Goal: Transaction & Acquisition: Book appointment/travel/reservation

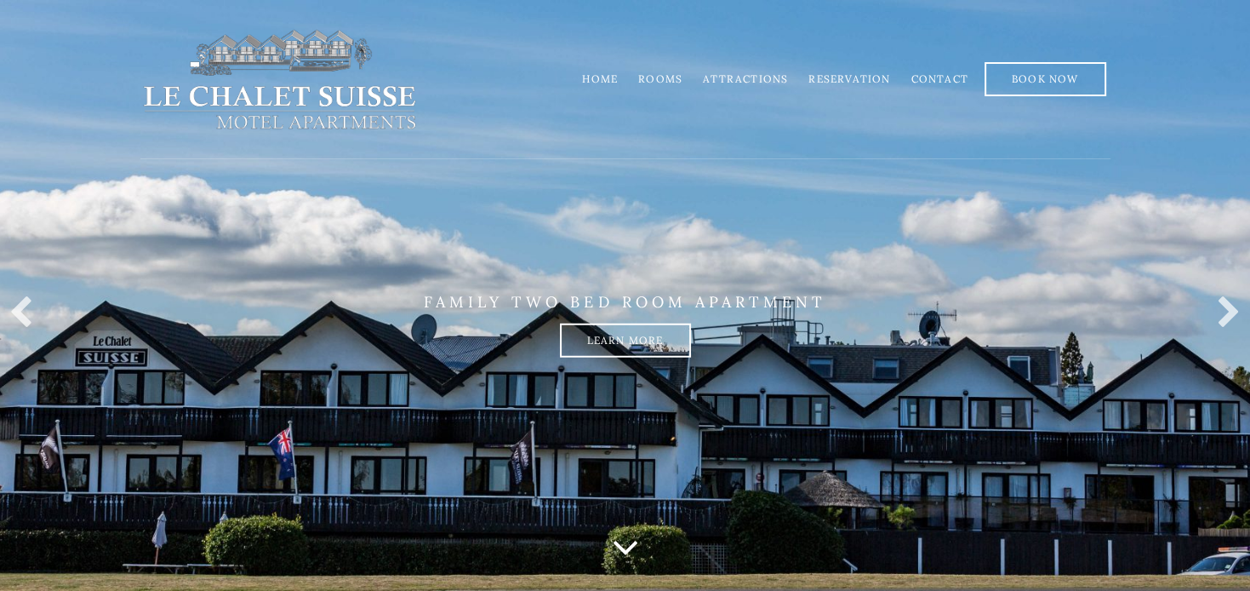
click at [668, 79] on link "Rooms" at bounding box center [660, 78] width 44 height 13
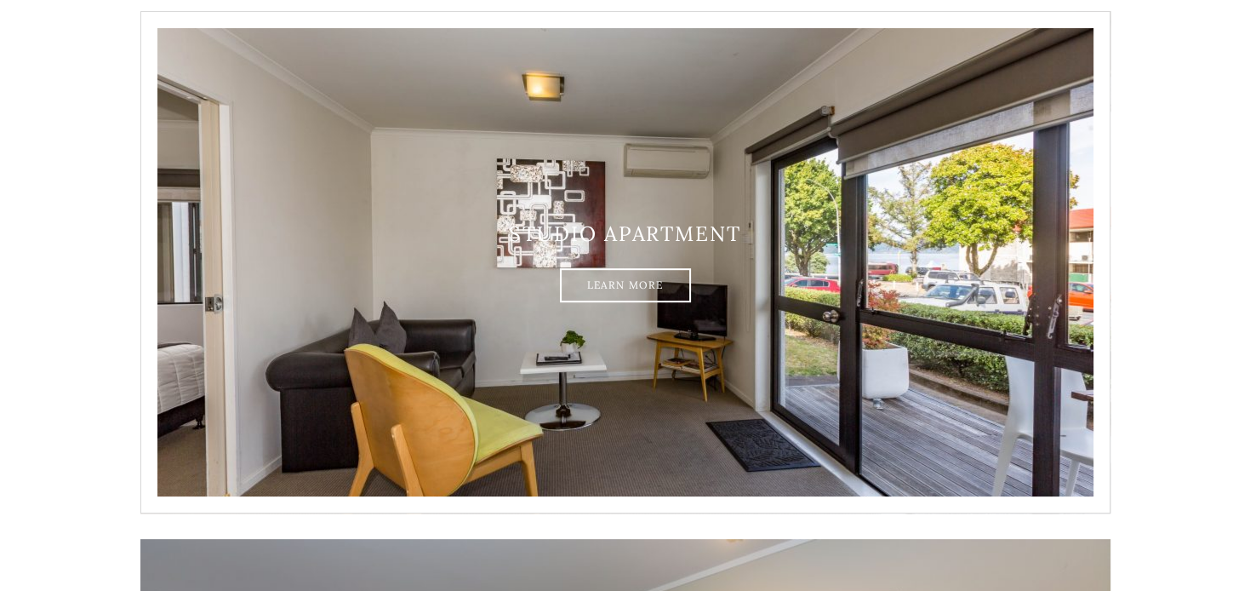
scroll to position [359, 0]
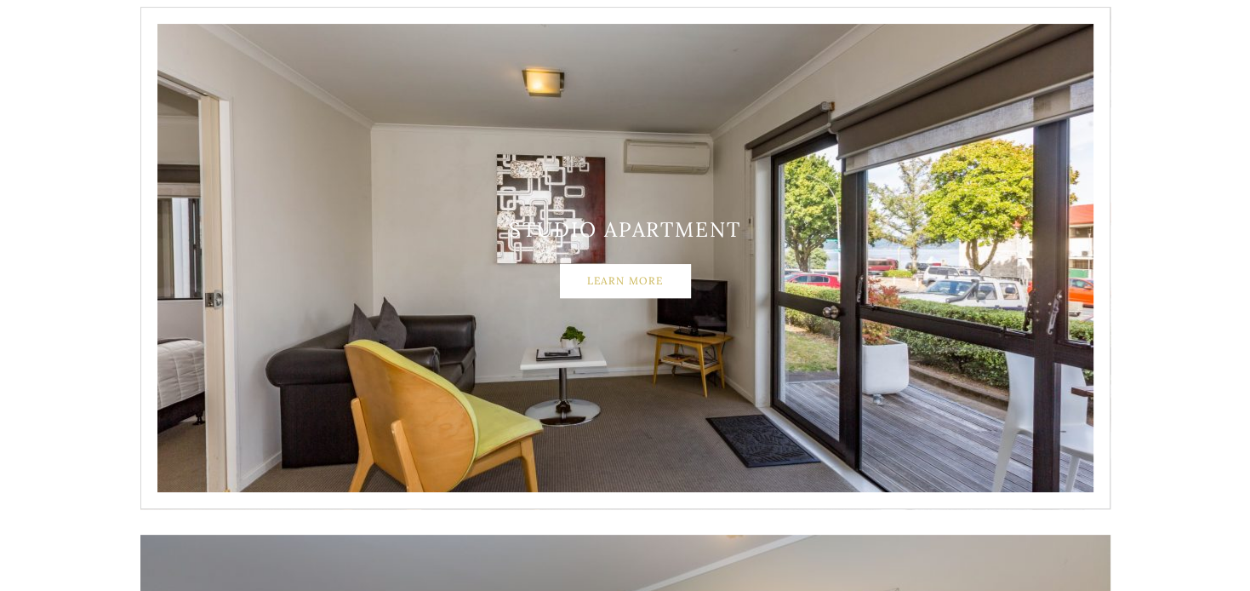
click at [625, 278] on link "Learn More" at bounding box center [625, 281] width 131 height 34
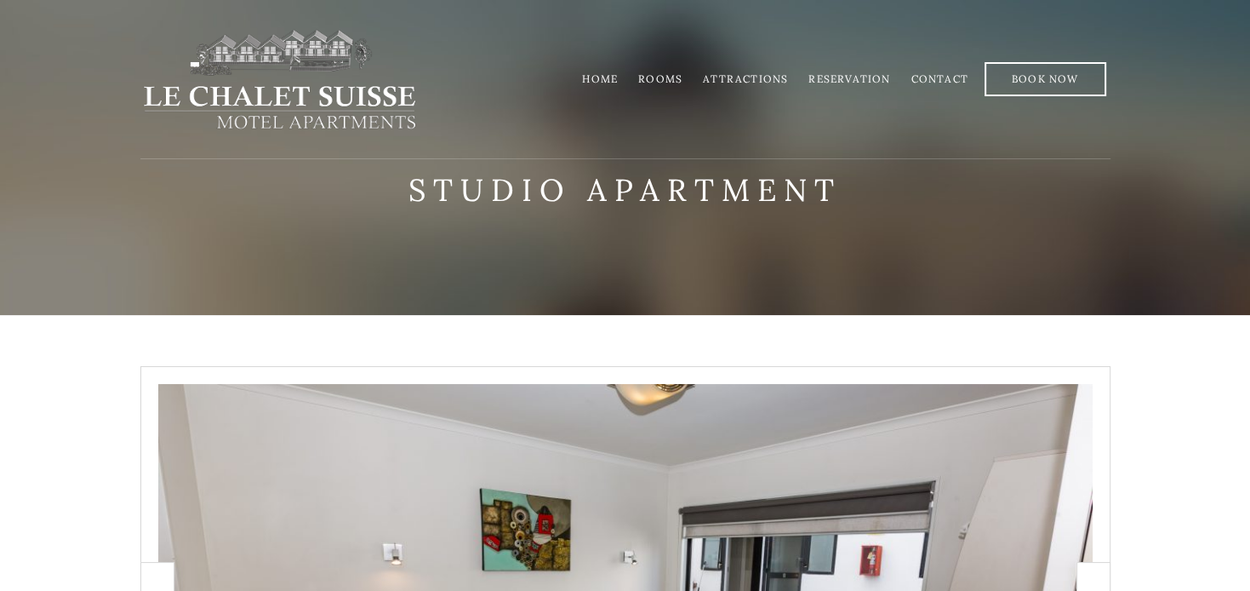
scroll to position [359, 0]
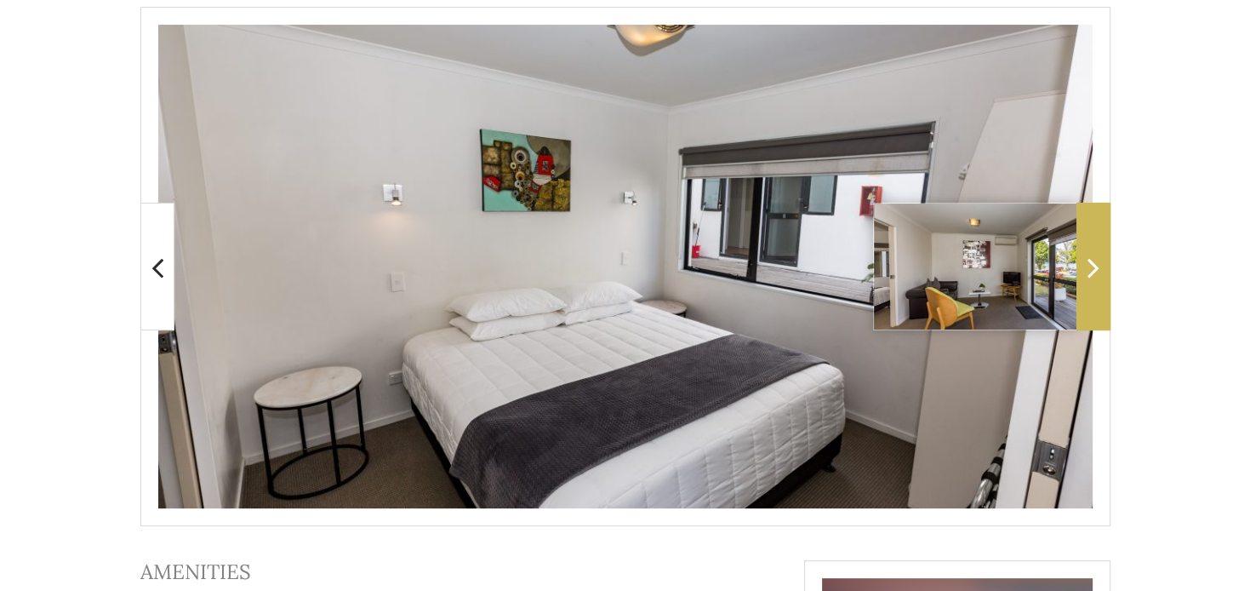
click at [1097, 268] on icon at bounding box center [1094, 267] width 12 height 34
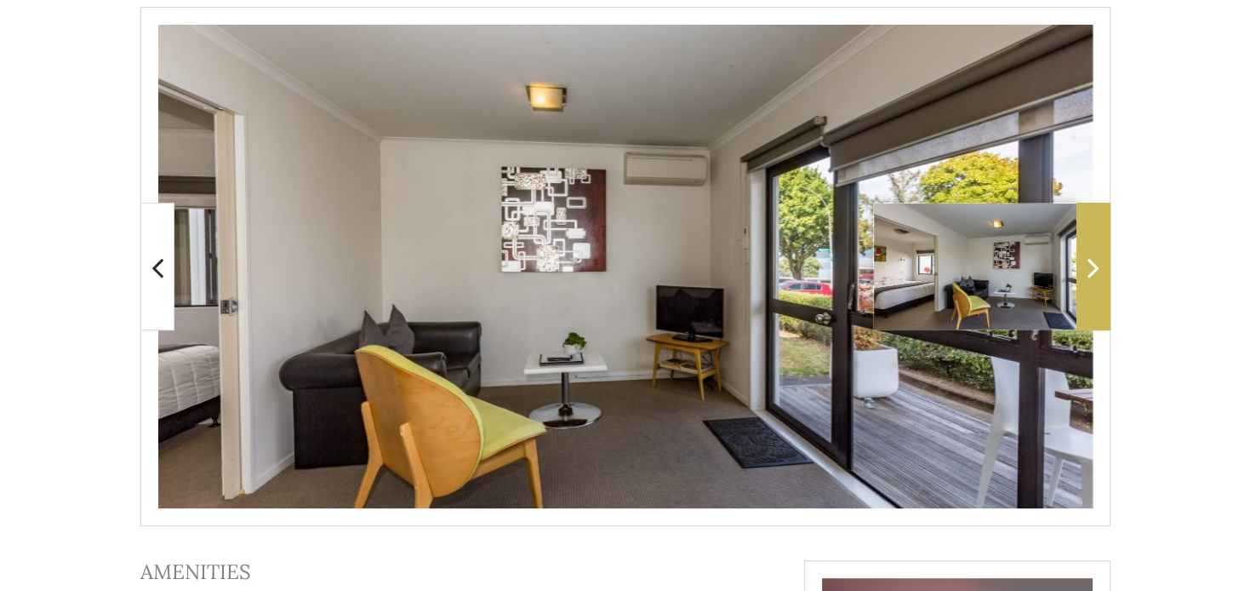
click at [1097, 268] on icon at bounding box center [1094, 267] width 12 height 34
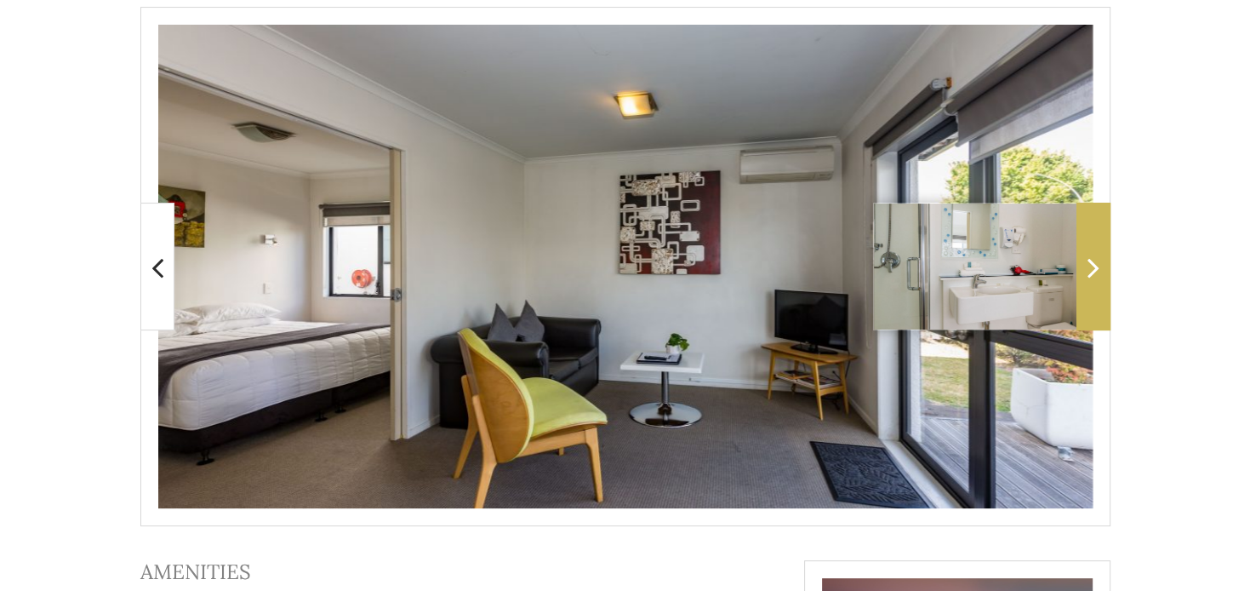
click at [1092, 264] on icon at bounding box center [1094, 267] width 12 height 34
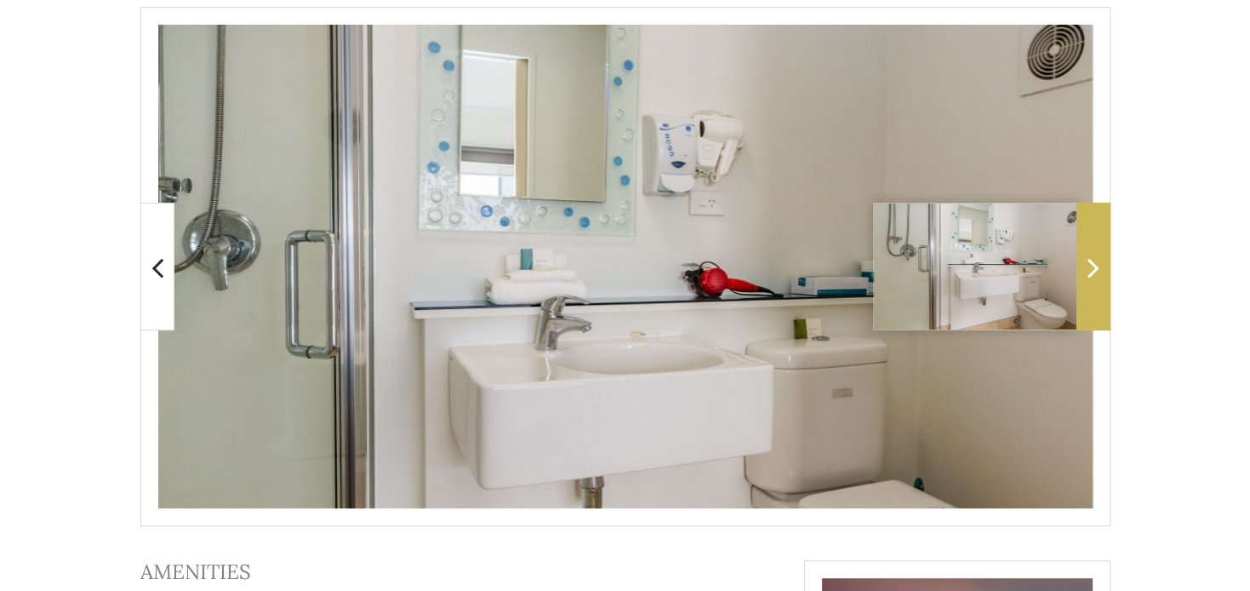
click at [1095, 265] on icon at bounding box center [1094, 267] width 12 height 34
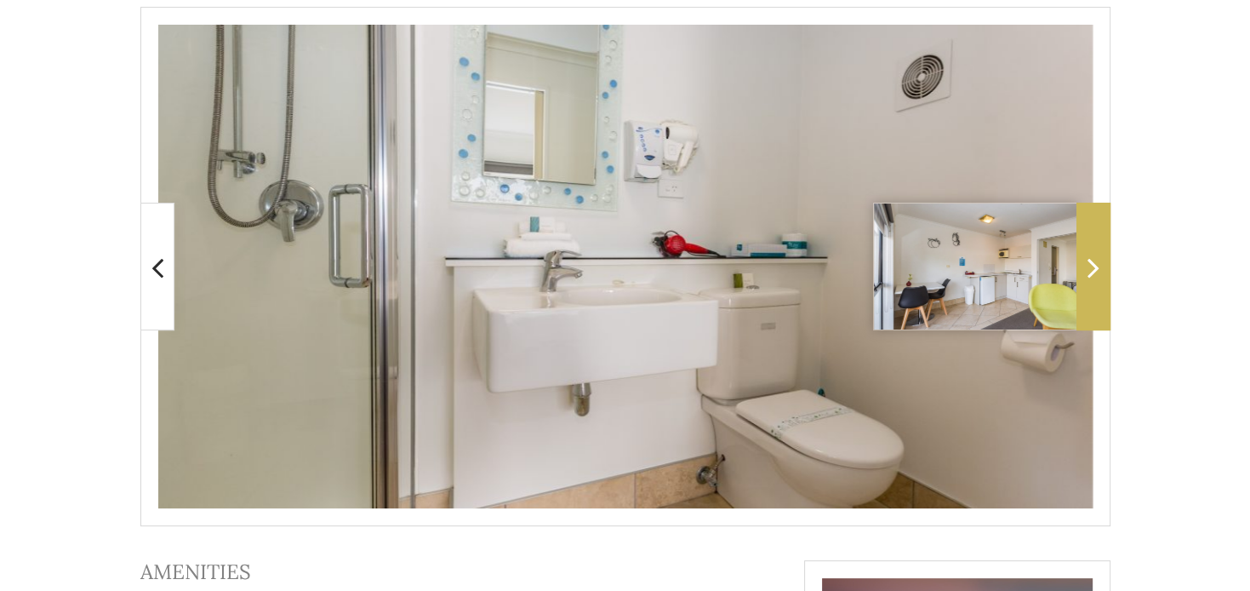
click at [1095, 269] on icon at bounding box center [1094, 267] width 12 height 34
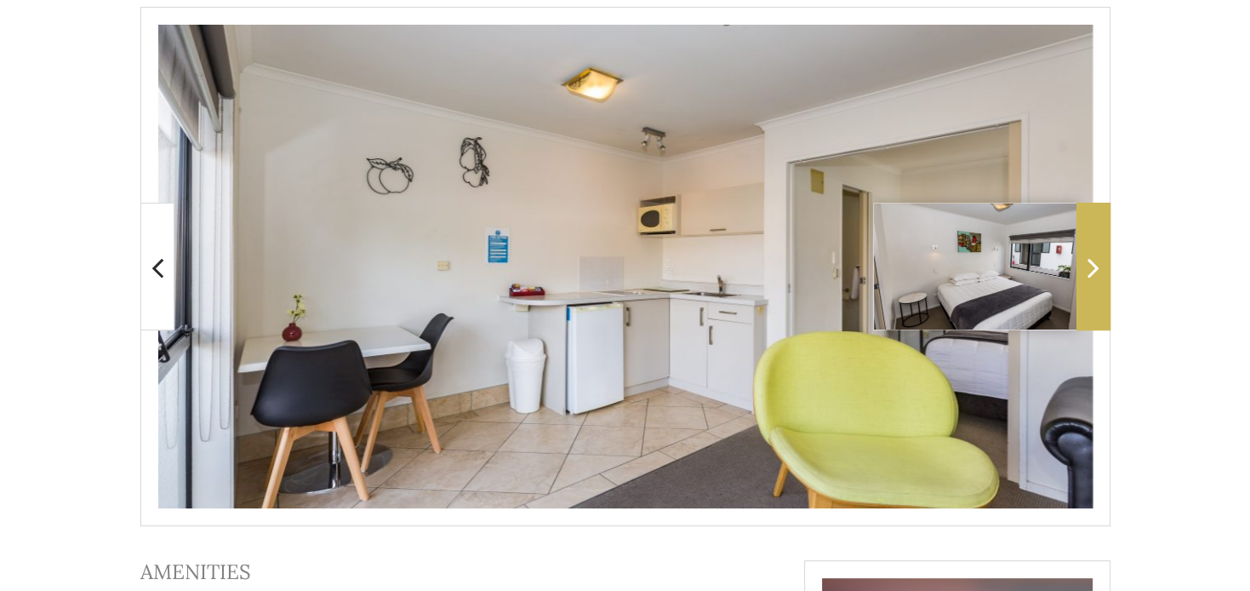
click at [1086, 275] on span at bounding box center [1094, 267] width 34 height 128
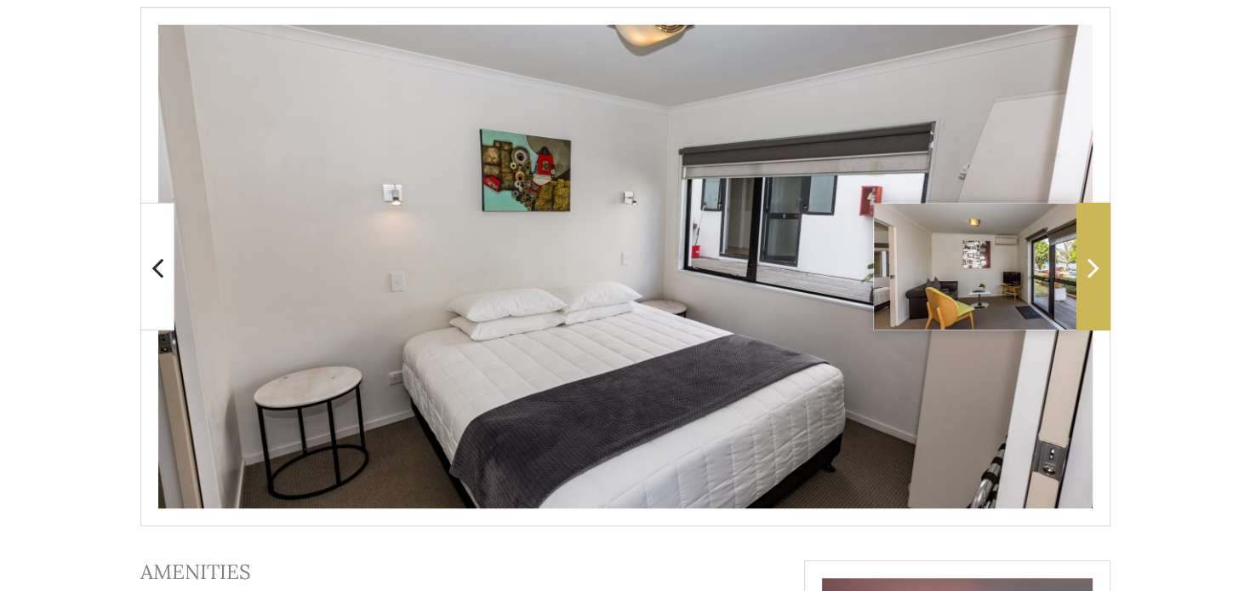
click at [1086, 275] on span at bounding box center [1094, 267] width 34 height 128
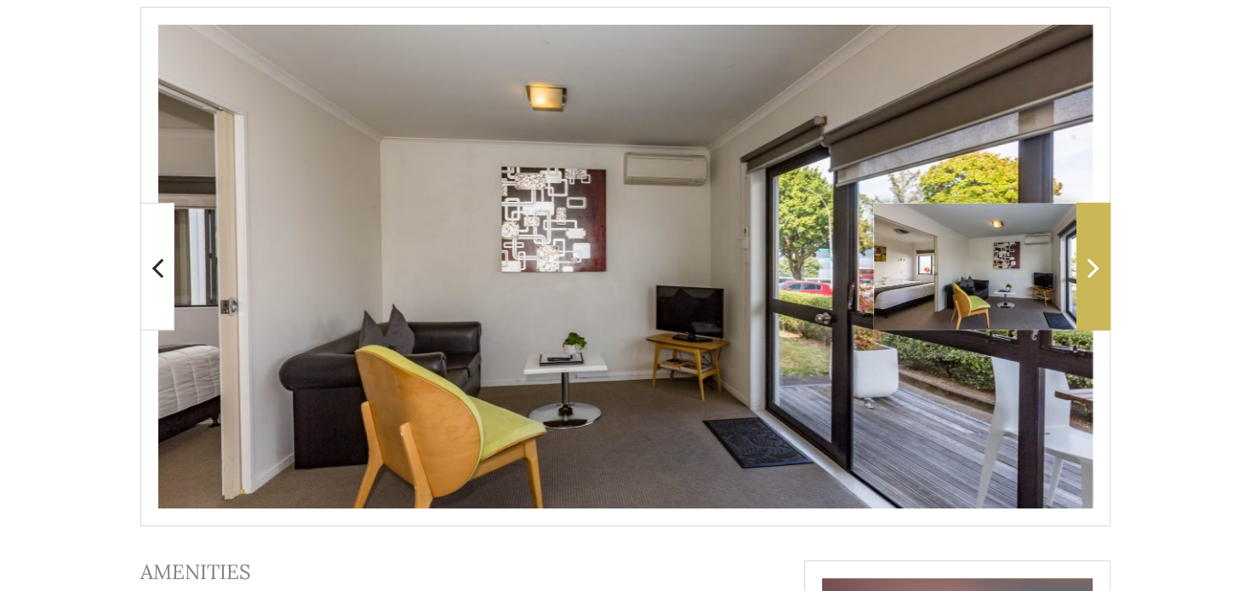
click at [1086, 275] on span at bounding box center [1094, 267] width 34 height 128
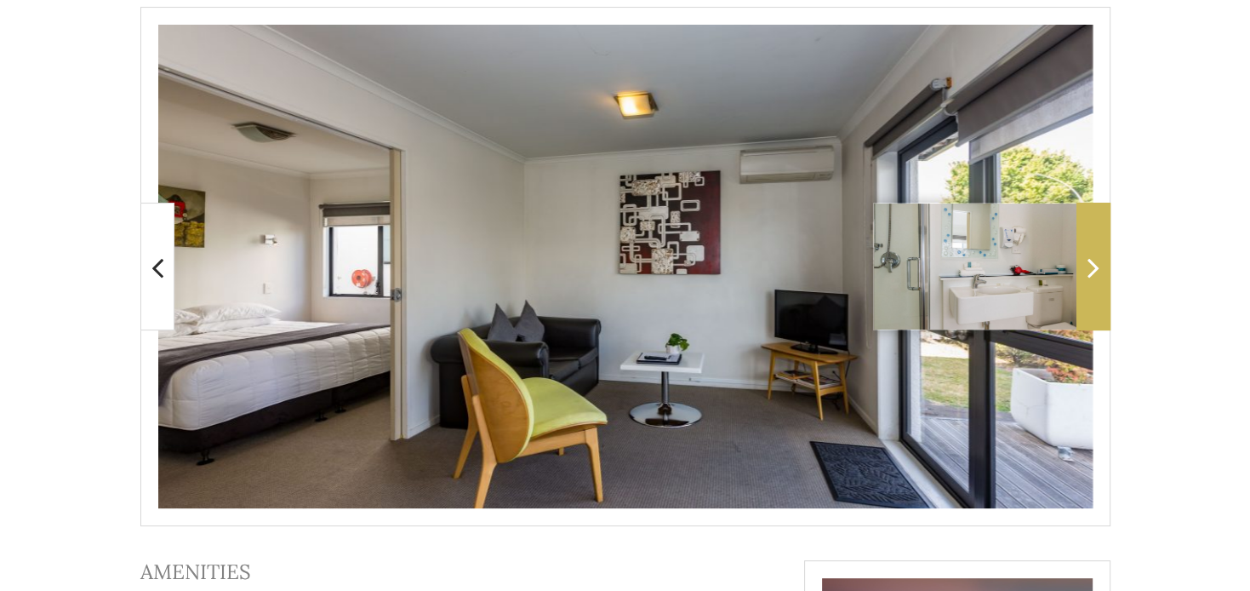
click at [1086, 275] on span at bounding box center [1094, 267] width 34 height 128
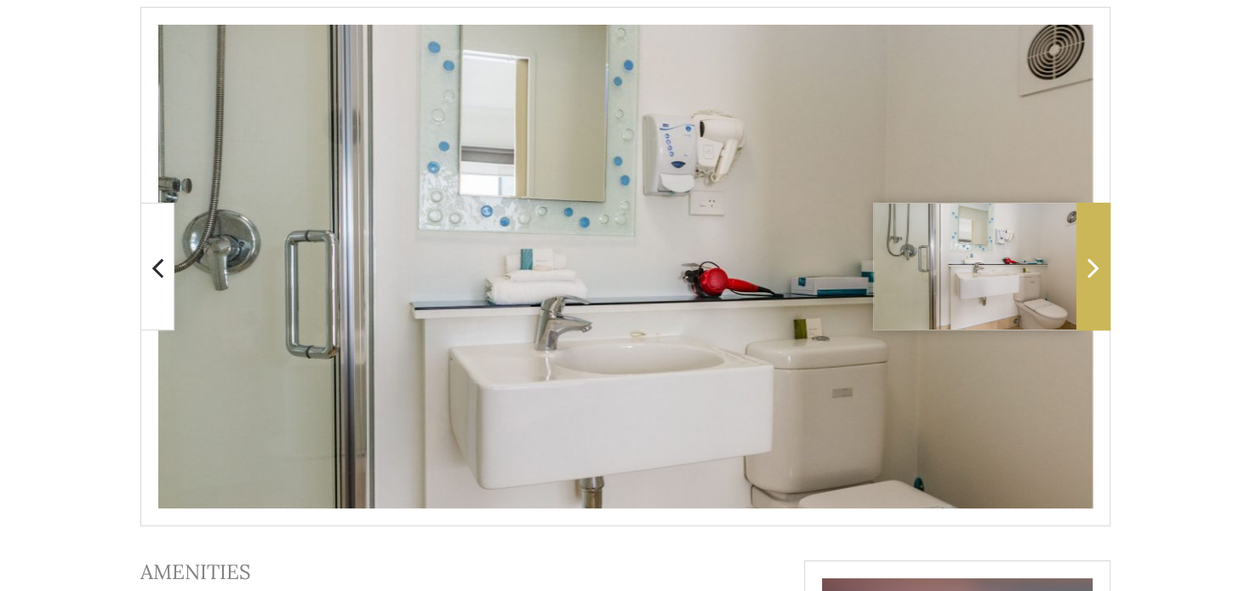
click at [1086, 275] on span at bounding box center [1094, 267] width 34 height 128
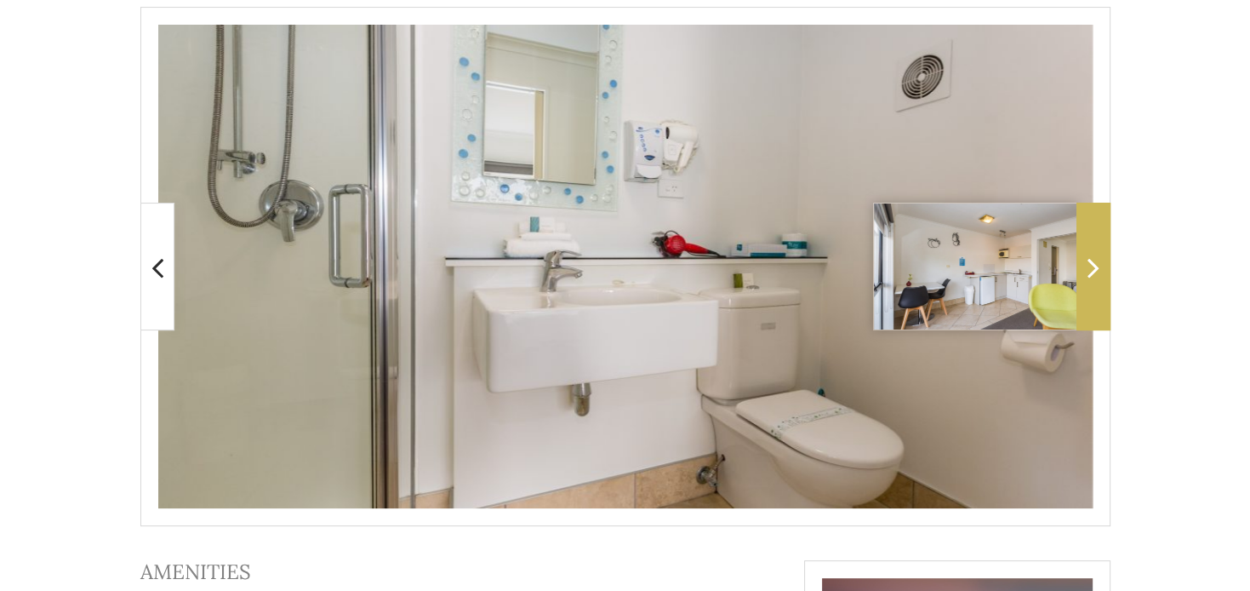
click at [1086, 275] on span at bounding box center [1094, 267] width 34 height 128
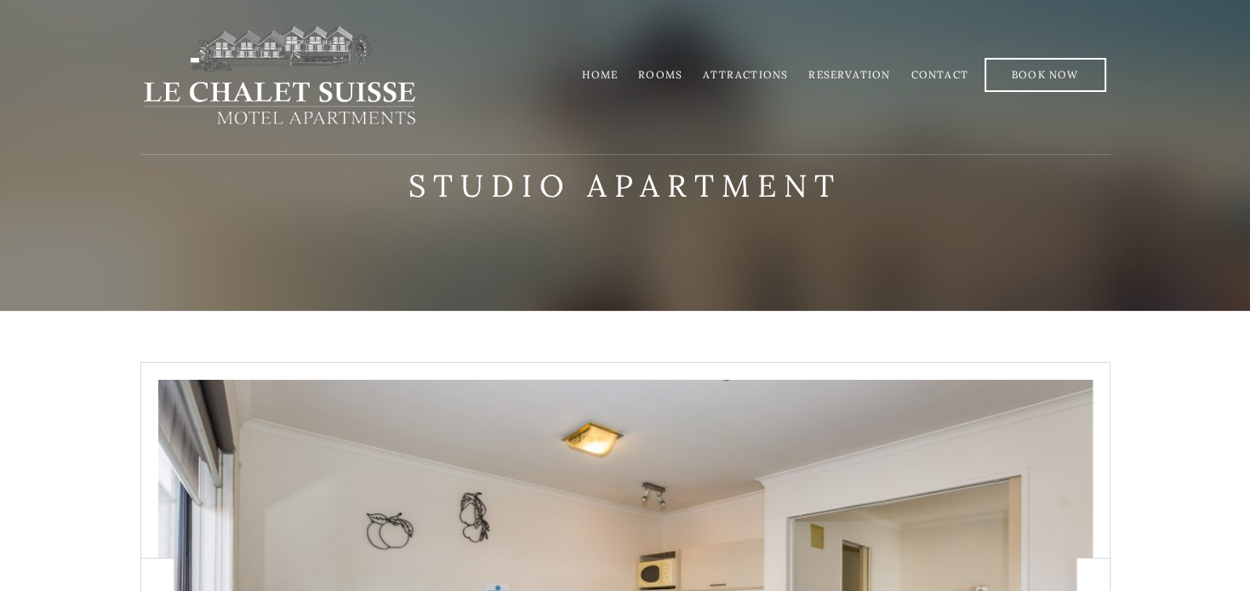
scroll to position [0, 0]
